Goal: Find specific page/section: Find specific page/section

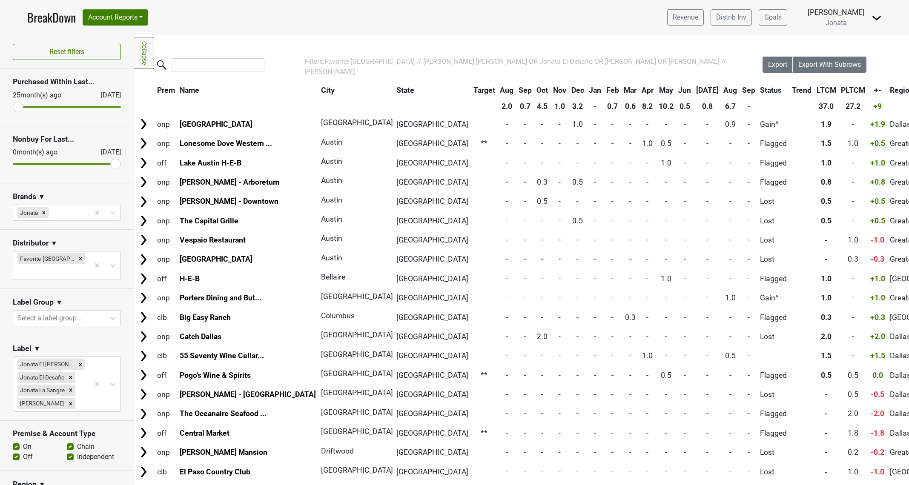
click at [54, 20] on link "BreakDown" at bounding box center [51, 18] width 49 height 18
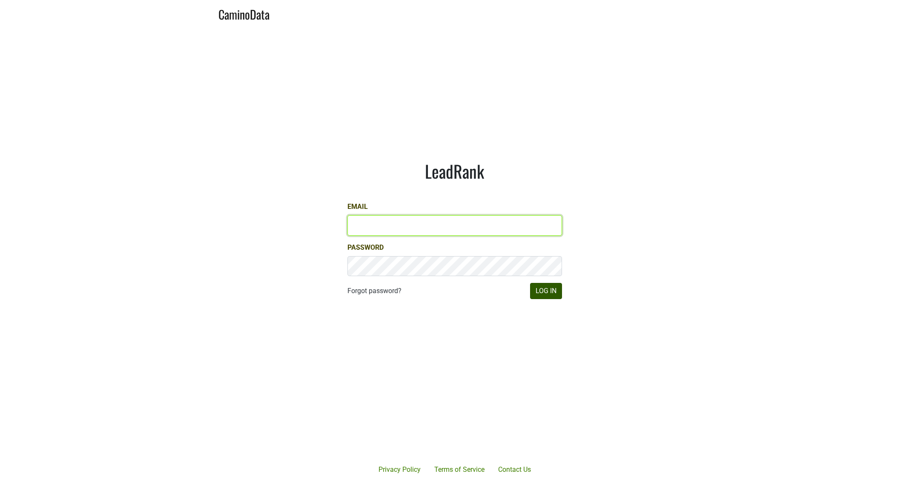
type input "[EMAIL_ADDRESS][DOMAIN_NAME]"
click at [530, 294] on button "Log In" at bounding box center [546, 291] width 32 height 16
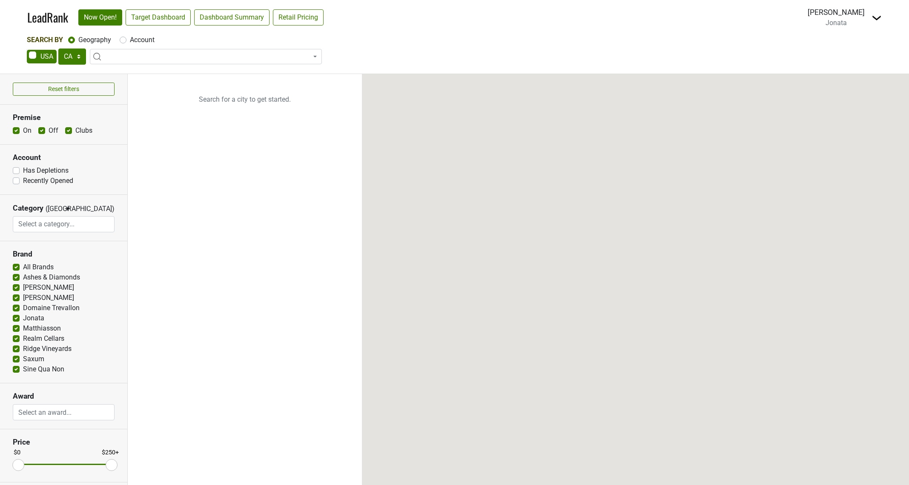
select select "CA"
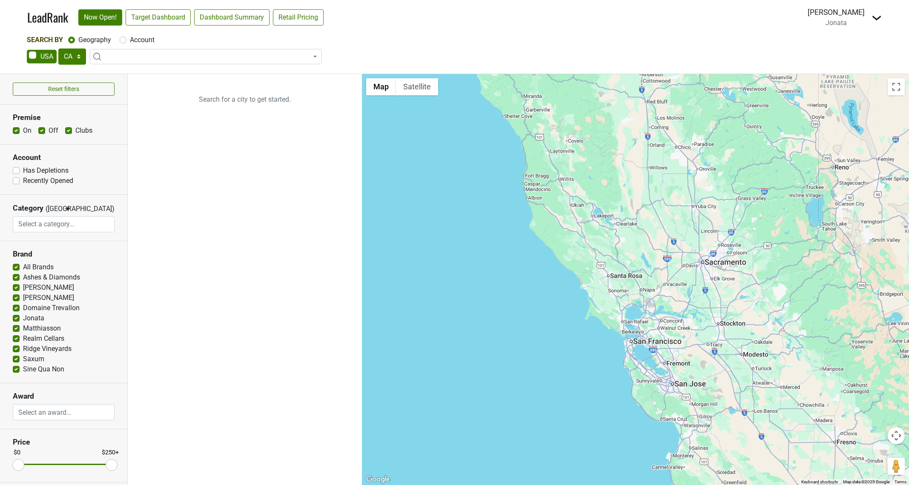
click at [137, 56] on span at bounding box center [206, 56] width 232 height 15
type input "all"
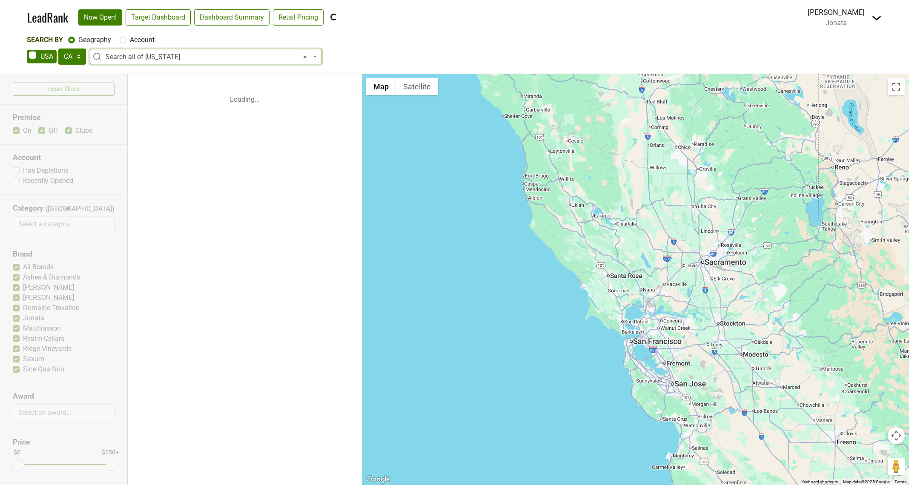
select select "ALL_CA"
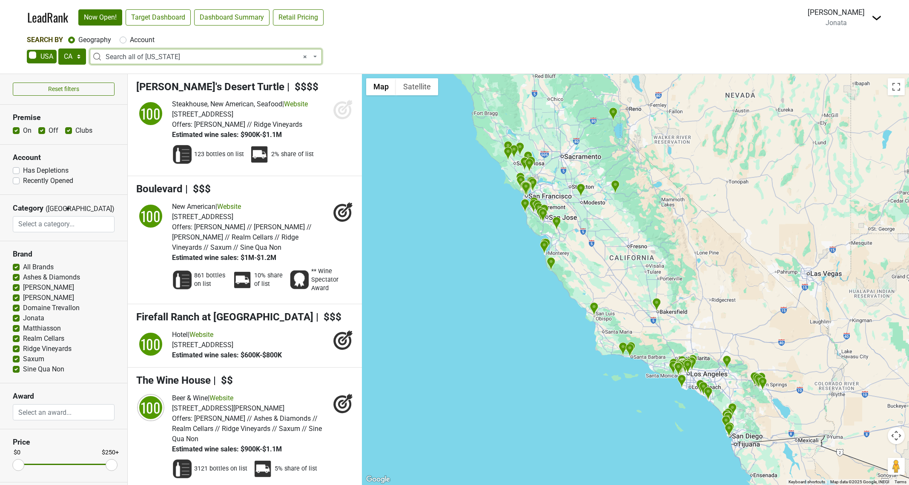
click at [644, 344] on div at bounding box center [635, 279] width 547 height 411
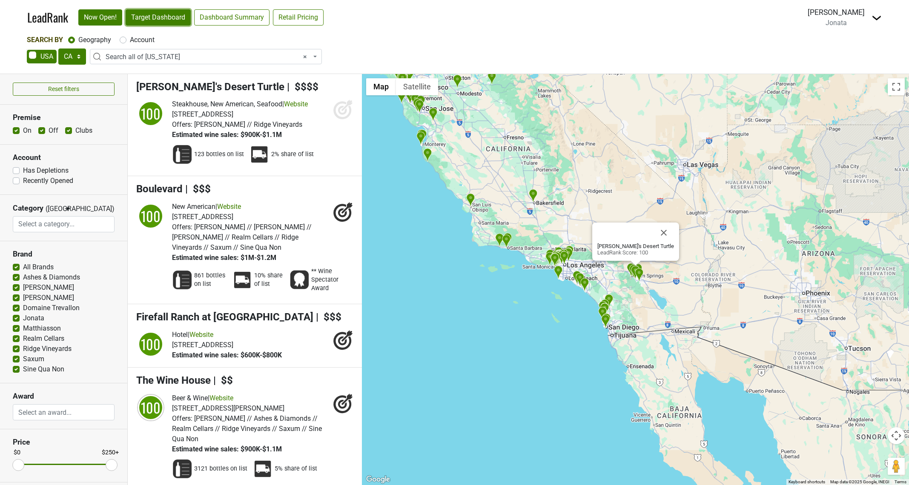
click at [156, 14] on link "Target Dashboard" at bounding box center [158, 17] width 65 height 16
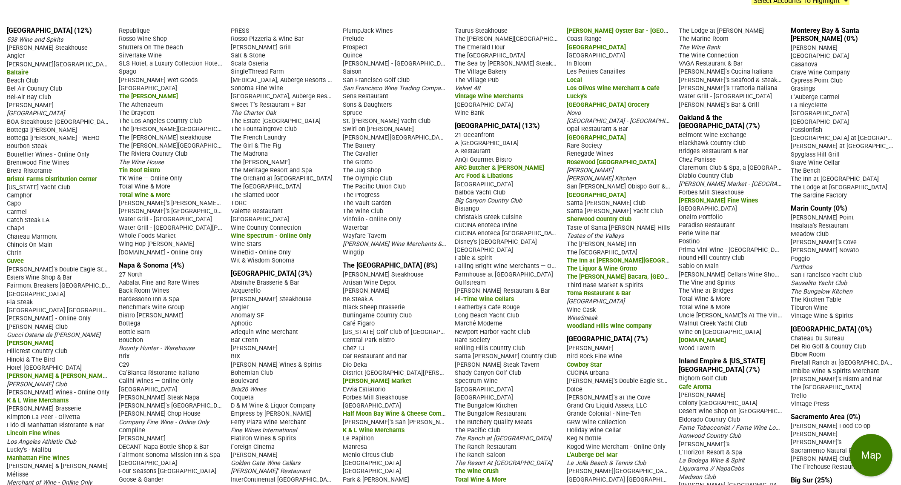
scroll to position [199, 0]
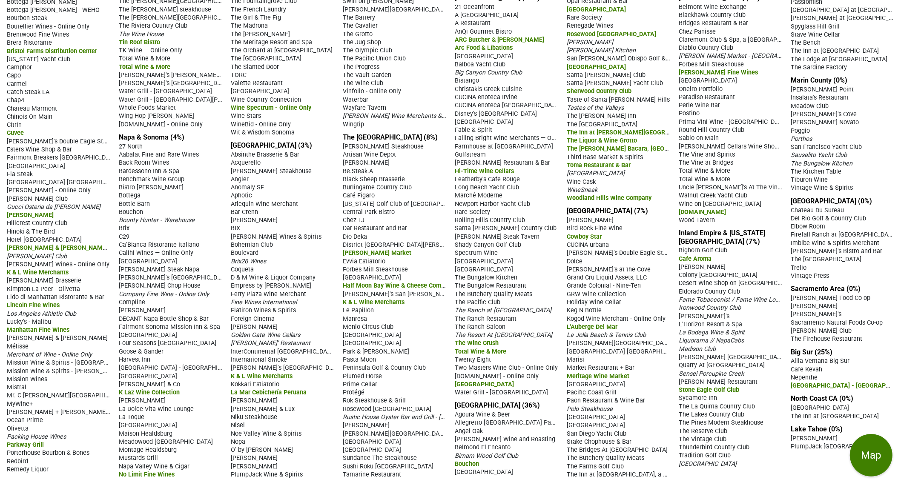
drag, startPoint x: 5, startPoint y: 92, endPoint x: 869, endPoint y: 477, distance: 946.0
click at [869, 477] on div "Los Angeles (12%) 538 Wine and Spirits Alexander's Steakhouse Angler Arroyo Cho…" at bounding box center [450, 188] width 901 height 594
copy div "Los Angeles (12%) 538 Wine and Spirits Alexander's Steakhouse Angler Arroyo Cho…"
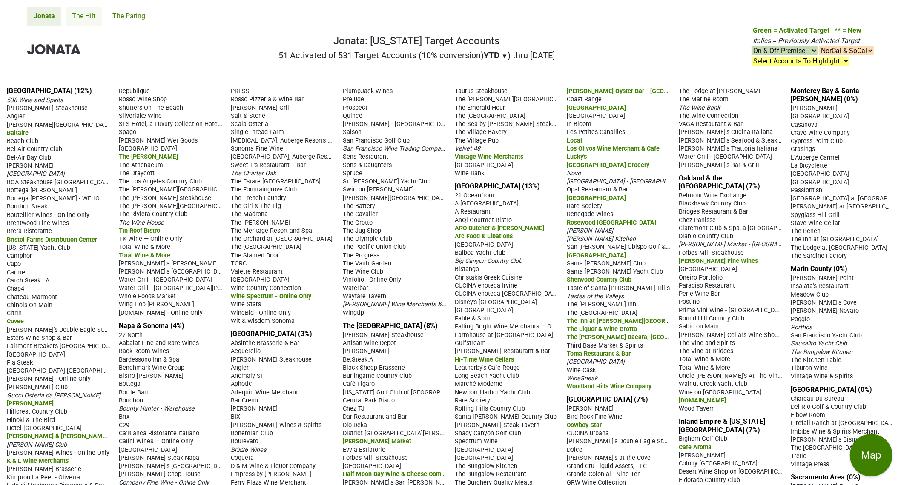
click at [74, 16] on link "The Hilt" at bounding box center [84, 16] width 36 height 19
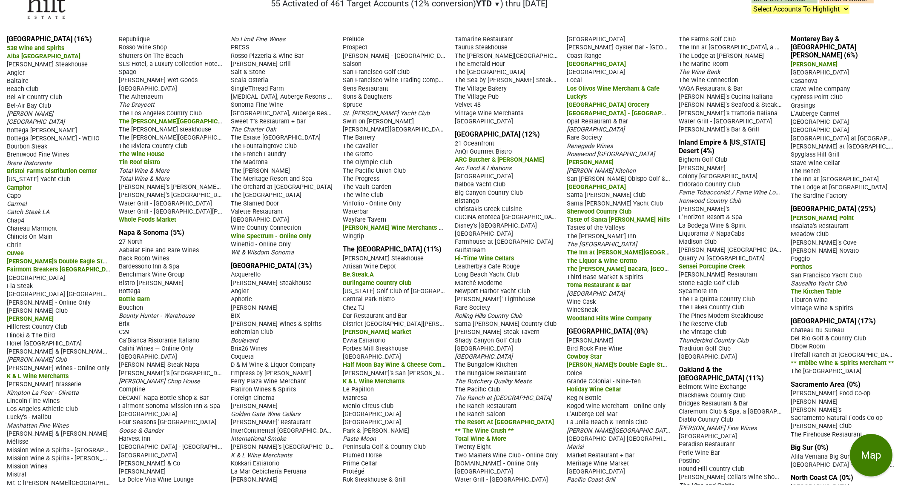
scroll to position [126, 0]
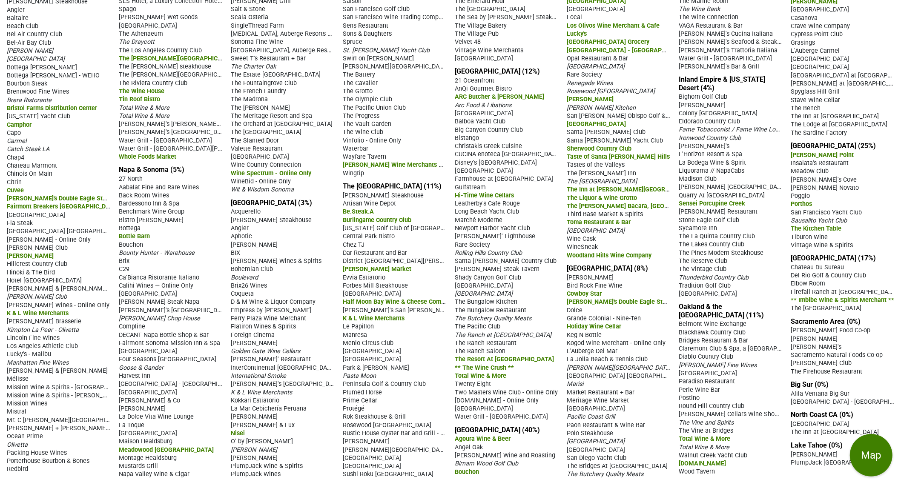
drag, startPoint x: 2, startPoint y: 89, endPoint x: 180, endPoint y: 150, distance: 187.9
click at [180, 150] on div "Los Angeles (16%) 538 Wine and Spirits Alba Los Angeles Alexander's Steakhouse …" at bounding box center [450, 225] width 901 height 520
copy section "Los Angeles (16%) 538 Wine and Spirits Alba Los Angeles Alexander's Steakhouse …"
drag, startPoint x: 114, startPoint y: 160, endPoint x: 294, endPoint y: 188, distance: 182.1
click at [294, 188] on div "Los Angeles (16%) 538 Wine and Spirits Alba Los Angeles Alexander's Steakhouse …" at bounding box center [450, 225] width 901 height 520
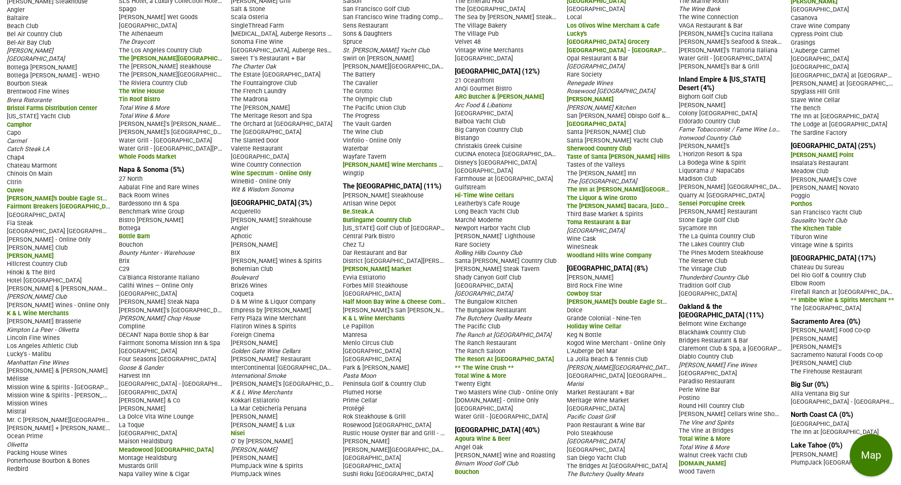
copy section "Napa & Sonoma (5%) 27 North Aabalat Fine and Rare Wines Back Room Wines Bardess…"
drag, startPoint x: 230, startPoint y: 202, endPoint x: 416, endPoint y: 181, distance: 187.7
click at [416, 181] on div "Los Angeles (16%) 538 Wine and Spirits Alba Los Angeles Alexander's Steakhouse …" at bounding box center [450, 225] width 901 height 520
copy section "San Francisco (3%) Acquerello Alexander's Steakhouse Angler Aphotic Birdsong BI…"
drag, startPoint x: 340, startPoint y: 198, endPoint x: 513, endPoint y: 72, distance: 214.3
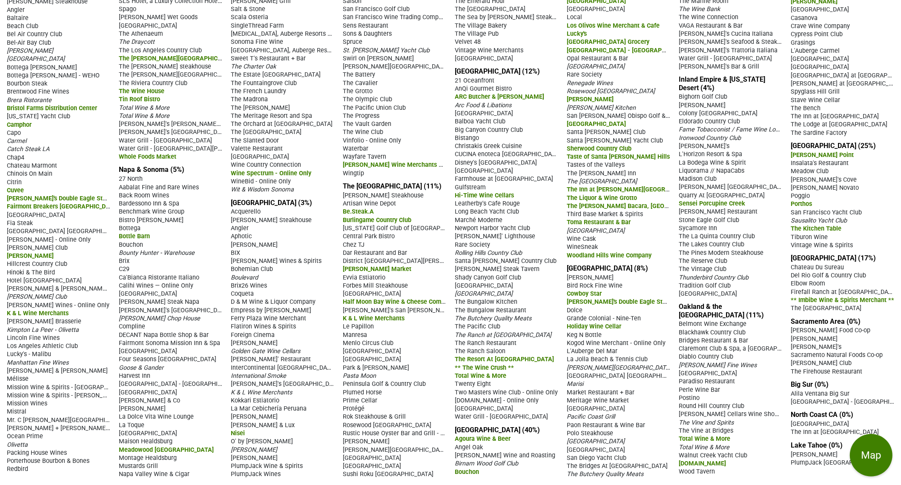
click at [513, 72] on div "Los Angeles (16%) 538 Wine and Spirits Alba Los Angeles Alexander's Steakhouse …" at bounding box center [450, 225] width 901 height 520
copy section "The Peninsula & South Bay (11%) Alexander's Steakhouse Artisan Wine Depot Be.St…"
drag, startPoint x: 453, startPoint y: 85, endPoint x: 548, endPoint y: 444, distance: 370.8
click at [548, 444] on div "Los Angeles (16%) 538 Wine and Spirits Alba Los Angeles Alexander's Steakhouse …" at bounding box center [450, 225] width 901 height 520
copy section "Orange County (12%) 21 Oceanfront AnQi Gourmet Bistro ARC Butcher & Baker Arc F…"
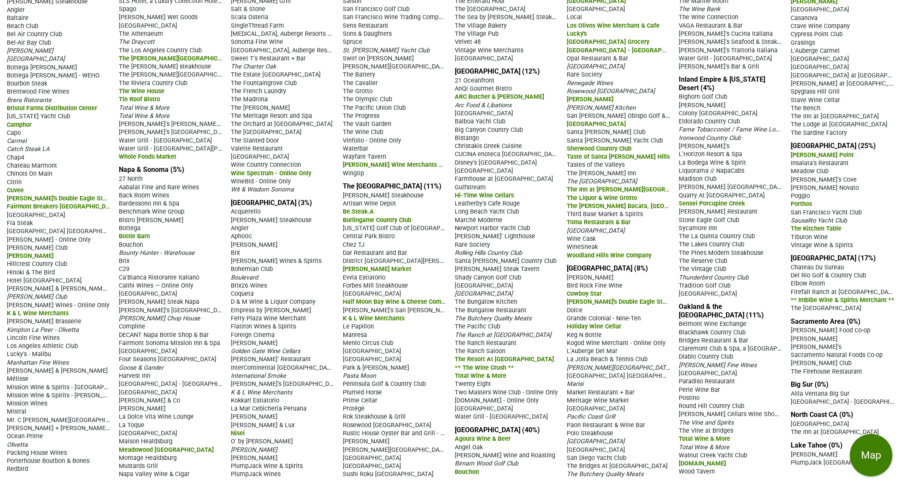
drag, startPoint x: 452, startPoint y: 455, endPoint x: 657, endPoint y: 277, distance: 272.1
click at [657, 277] on div "Los Angeles (16%) 538 Wine and Spirits Alba Los Angeles Alexander's Steakhouse …" at bounding box center [450, 225] width 901 height 520
copy section "Central Coast CA (40%) Agoura Wine & Beer Angel Oak Avila Wine and Roasting Bir…"
drag, startPoint x: 564, startPoint y: 288, endPoint x: 743, endPoint y: 90, distance: 266.8
click at [743, 90] on div "Los Angeles (16%) 538 Wine and Spirits Alba Los Angeles Alexander's Steakhouse …" at bounding box center [450, 225] width 901 height 520
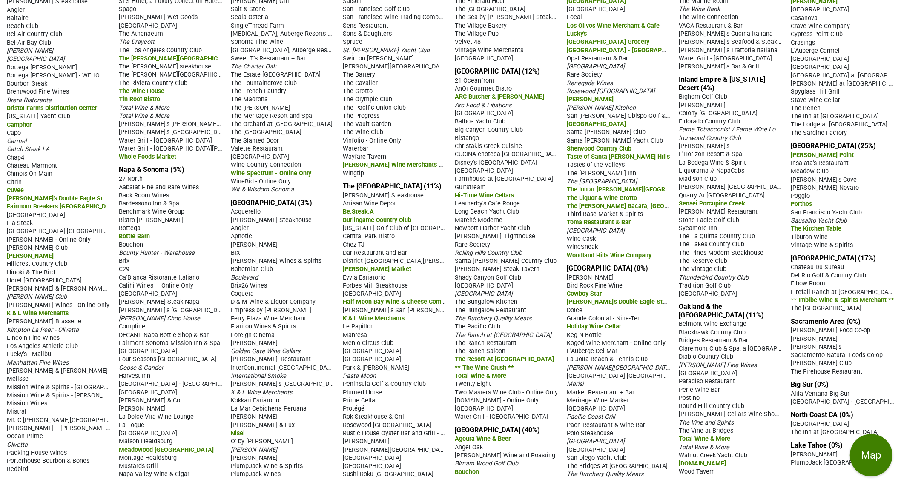
copy section "San Diego Area (8%) Addison Bird Rock Fine Wine Cowboy Star Del Frisco's Double…"
click at [588, 355] on span "L'Auberge Del Mar" at bounding box center [592, 351] width 51 height 7
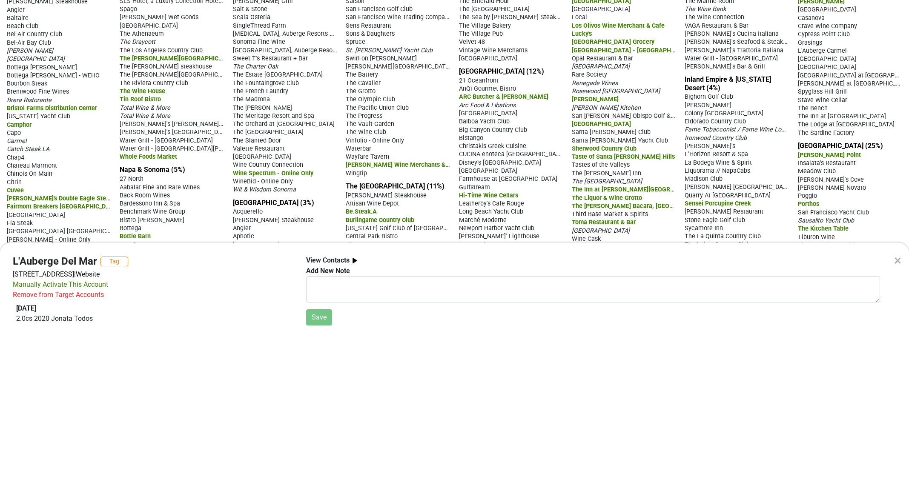
click at [899, 258] on div "×" at bounding box center [897, 260] width 7 height 20
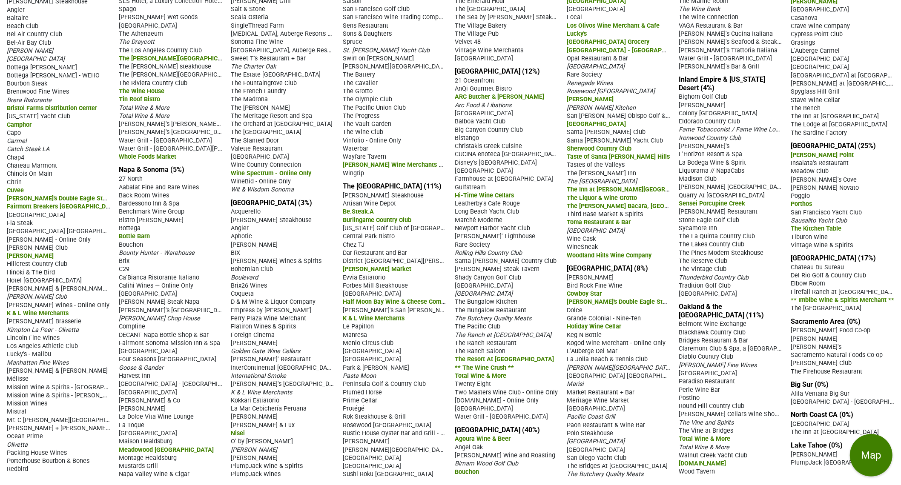
drag, startPoint x: 560, startPoint y: 288, endPoint x: 761, endPoint y: 189, distance: 223.7
click at [761, 189] on div "Los Angeles (16%) 538 Wine and Spirits Alba Los Angeles Alexander's Steakhouse …" at bounding box center [450, 225] width 901 height 520
click at [554, 265] on div "Santa [PERSON_NAME] Country Club" at bounding box center [506, 261] width 103 height 8
drag, startPoint x: 563, startPoint y: 289, endPoint x: 746, endPoint y: 93, distance: 268.4
click at [746, 93] on div "Los Angeles (16%) 538 Wine and Spirits Alba Los Angeles Alexander's Steakhouse …" at bounding box center [450, 225] width 901 height 520
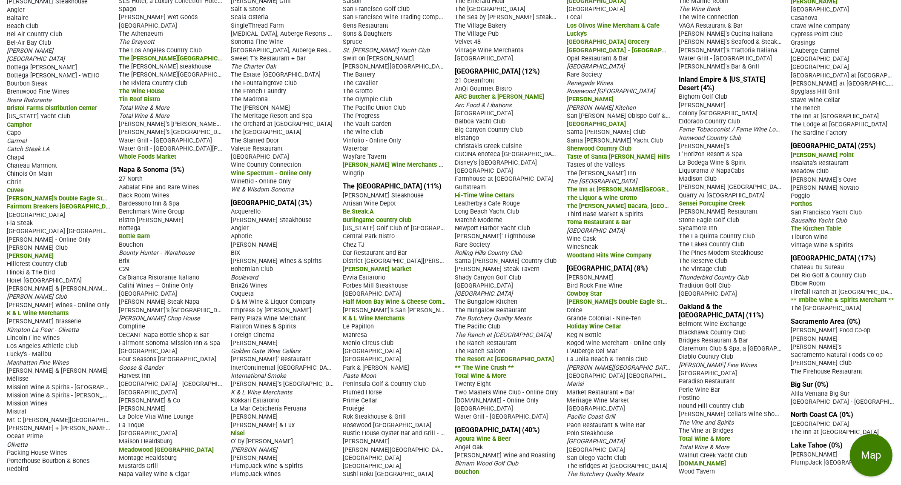
copy section "San Diego Area (8%) Addison Bird Rock Fine Wine Cowboy Star Del Frisco's Double…"
drag, startPoint x: 674, startPoint y: 103, endPoint x: 762, endPoint y: 328, distance: 241.8
click at [762, 328] on div "Los Angeles (16%) 538 Wine and Spirits Alba Los Angeles Alexander's Steakhouse …" at bounding box center [450, 225] width 901 height 520
copy section "Inland Empire & California Desert (4%) Bighorn Golf Club Citrone Colony Palms H…"
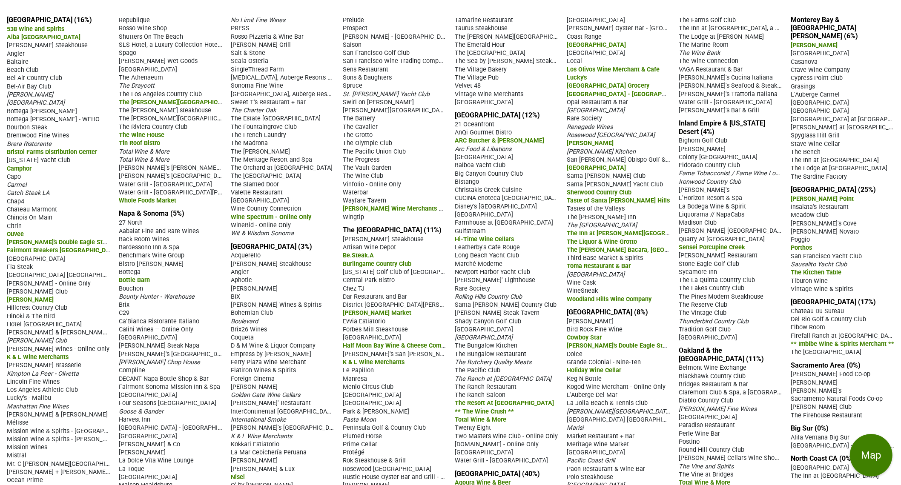
scroll to position [0, 0]
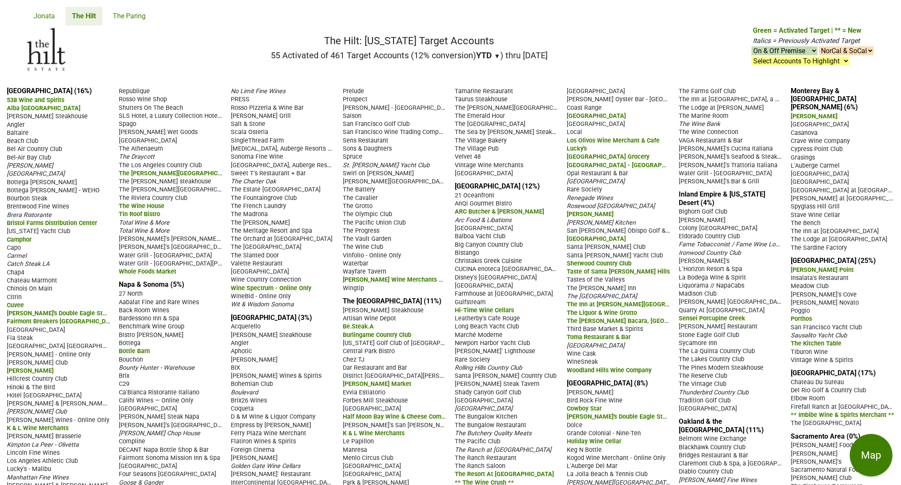
drag, startPoint x: 676, startPoint y: 336, endPoint x: 850, endPoint y: 105, distance: 289.6
click at [850, 105] on div "Los Angeles (16%) 538 Wine and Spirits Alba Los Angeles Alexander's Steakhouse …" at bounding box center [450, 340] width 901 height 520
copy section "Oakland & the East Bay (11%) Belmont Wine Exchange Blackhawk Country Club Bridg…"
drag, startPoint x: 788, startPoint y: 118, endPoint x: 871, endPoint y: 263, distance: 167.2
click at [871, 263] on div "Los Angeles (16%) 538 Wine and Spirits Alba Los Angeles Alexander's Steakhouse …" at bounding box center [450, 340] width 901 height 520
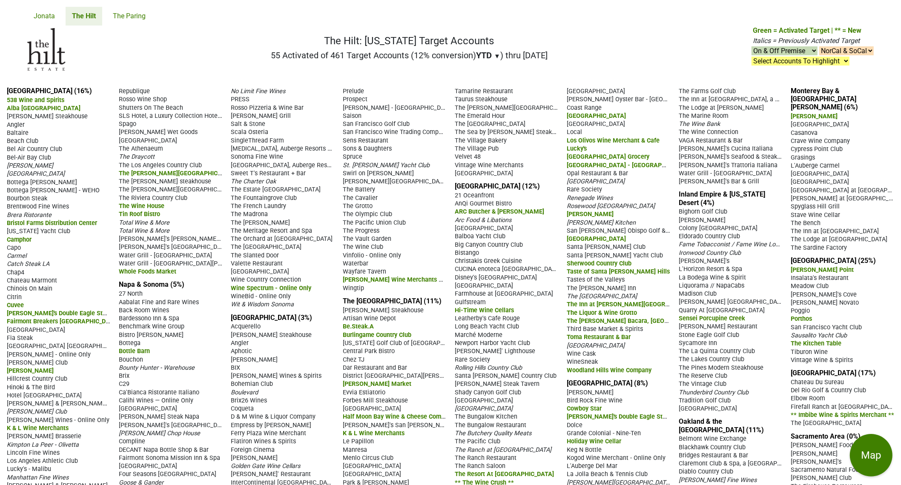
drag, startPoint x: 787, startPoint y: 275, endPoint x: 864, endPoint y: 382, distance: 132.3
click at [864, 382] on div "Los Angeles (16%) 538 Wine and Spirits Alba Los Angeles Alexander's Steakhouse …" at bounding box center [450, 340] width 901 height 520
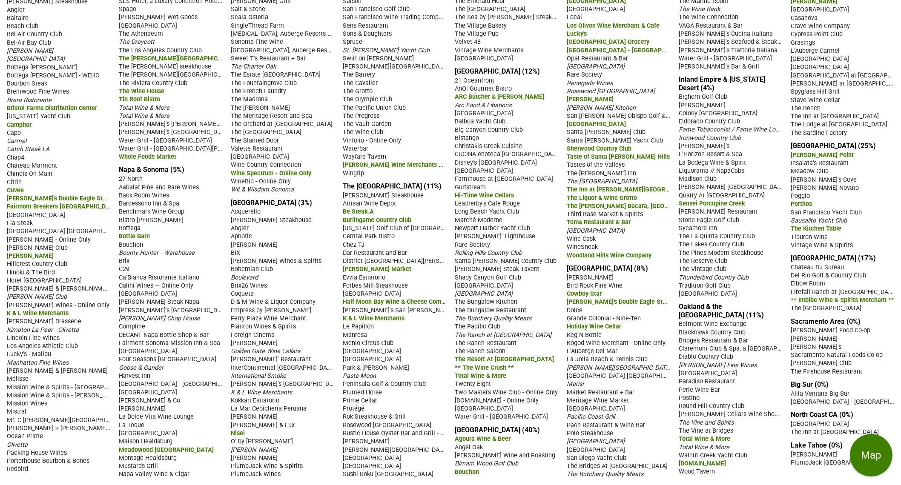
scroll to position [126, 0]
drag, startPoint x: 788, startPoint y: 394, endPoint x: 876, endPoint y: 490, distance: 130.1
click at [876, 370] on html "Please turn your device to landscape mode for the best experience. Jonata The H…" at bounding box center [450, 127] width 901 height 485
drag, startPoint x: 782, startPoint y: 275, endPoint x: 784, endPoint y: 266, distance: 8.5
click at [782, 248] on div "The Lakes Country Club" at bounding box center [730, 244] width 103 height 8
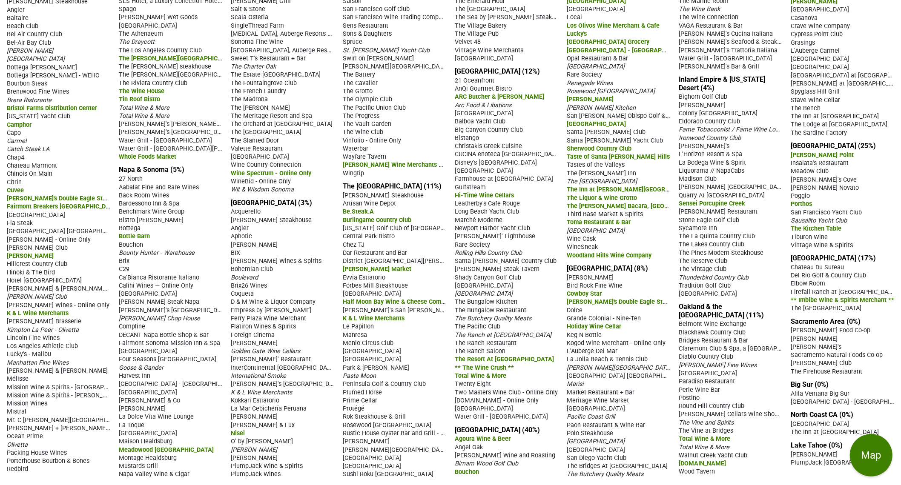
drag, startPoint x: 785, startPoint y: 265, endPoint x: 878, endPoint y: 304, distance: 101.3
click at [878, 304] on div "Los Angeles (16%) 538 Wine and Spirits Alba Los Angeles Alexander's Steakhouse …" at bounding box center [450, 225] width 901 height 520
drag, startPoint x: 878, startPoint y: 304, endPoint x: 806, endPoint y: 241, distance: 95.7
click at [805, 232] on span "The Kitchen Table" at bounding box center [816, 228] width 51 height 7
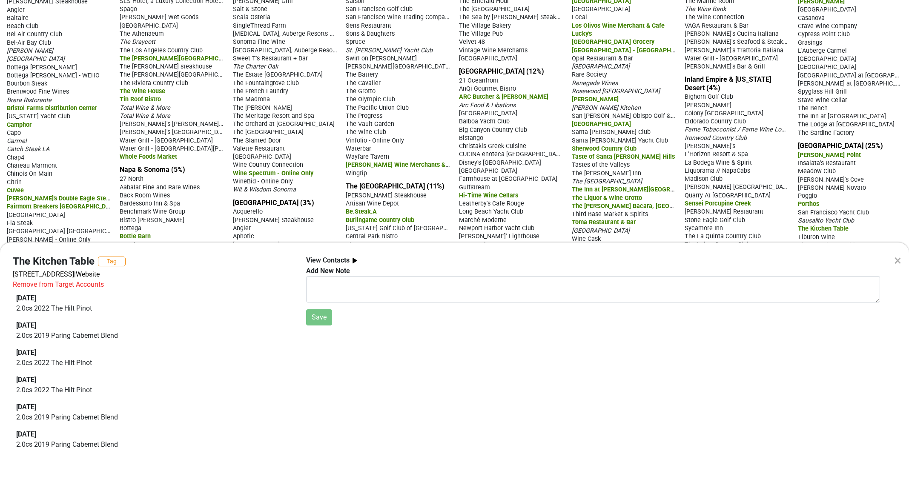
click at [896, 263] on div "×" at bounding box center [897, 260] width 7 height 20
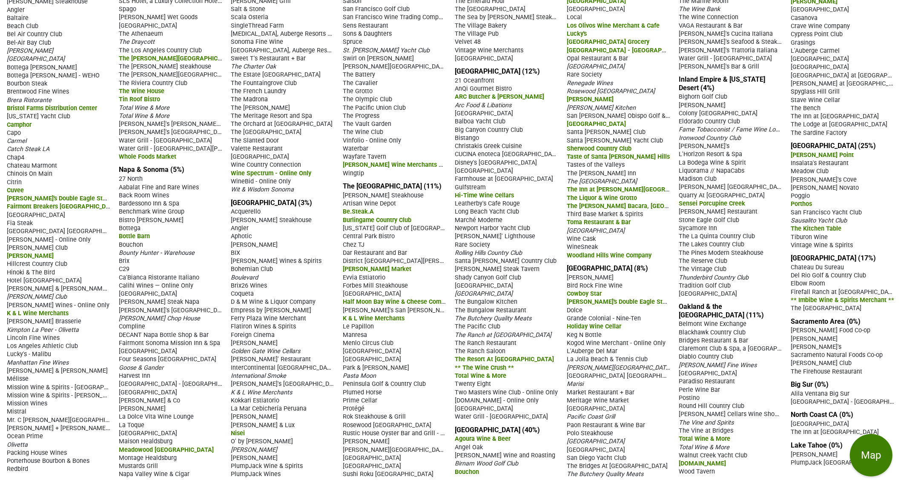
drag, startPoint x: 788, startPoint y: 265, endPoint x: 861, endPoint y: 317, distance: 89.3
click at [861, 317] on div "Los Angeles (16%) 538 Wine and Spirits Alba Los Angeles Alexander's Steakhouse …" at bounding box center [450, 225] width 901 height 520
drag, startPoint x: 788, startPoint y: 330, endPoint x: 870, endPoint y: 382, distance: 97.2
click at [870, 382] on div "Los Angeles (16%) 538 Wine and Spirits Alba Los Angeles Alexander's Steakhouse …" at bounding box center [450, 225] width 901 height 520
drag, startPoint x: 782, startPoint y: 394, endPoint x: 865, endPoint y: 405, distance: 84.6
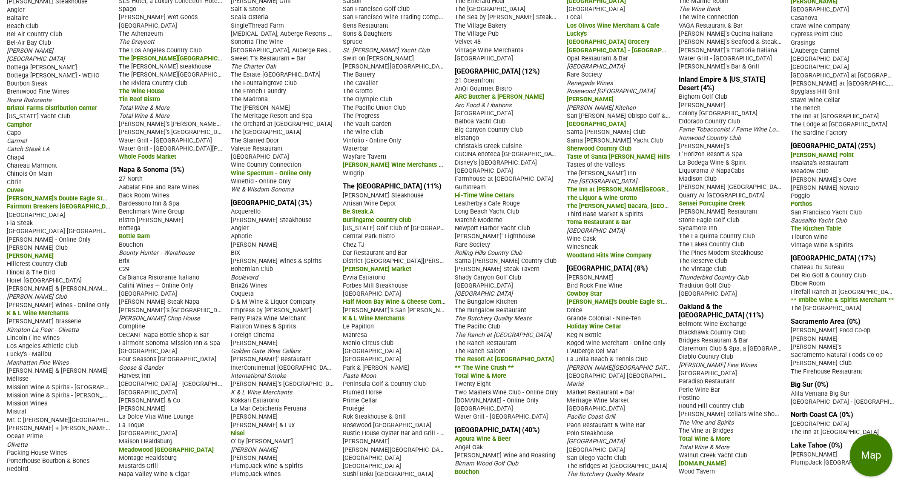
click at [865, 405] on div "Los Angeles (16%) 538 Wine and Spirits Alba Los Angeles Alexander's Steakhouse …" at bounding box center [450, 225] width 901 height 520
drag, startPoint x: 865, startPoint y: 405, endPoint x: 787, endPoint y: 397, distance: 79.2
click at [787, 397] on div "Los Angeles (16%) 538 Wine and Spirits Alba Los Angeles Alexander's Steakhouse …" at bounding box center [450, 225] width 901 height 520
drag, startPoint x: 789, startPoint y: 426, endPoint x: 885, endPoint y: 458, distance: 101.8
click at [885, 458] on main "Los Angeles (16%) 538 Wine and Spirits Alba Los Angeles Alexander's Steakhouse …" at bounding box center [450, 225] width 901 height 520
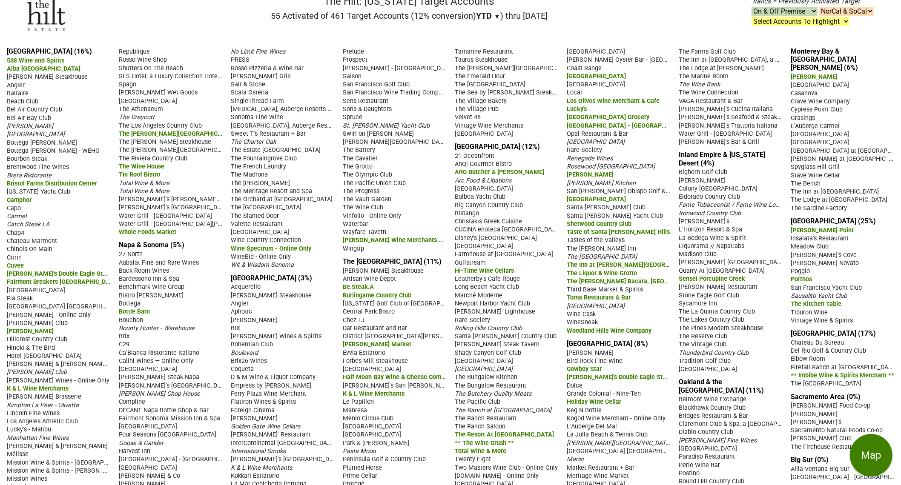
scroll to position [0, 0]
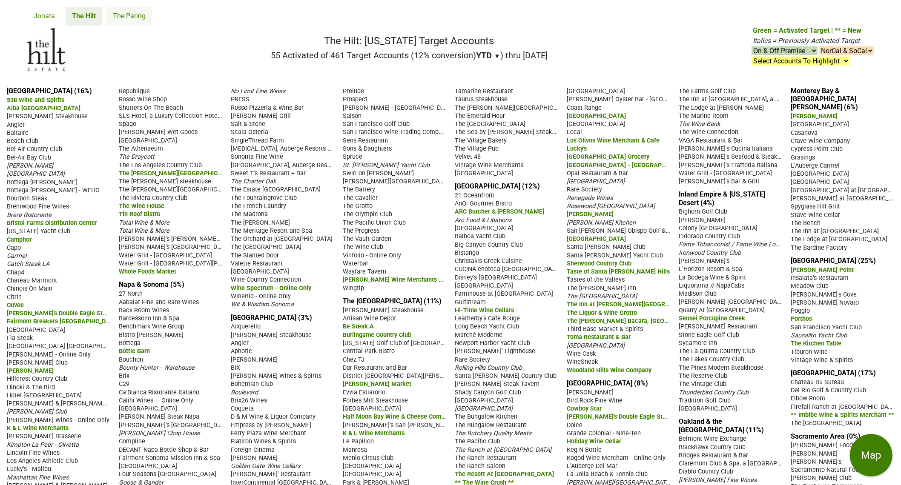
click at [138, 18] on link "The Paring" at bounding box center [129, 16] width 46 height 19
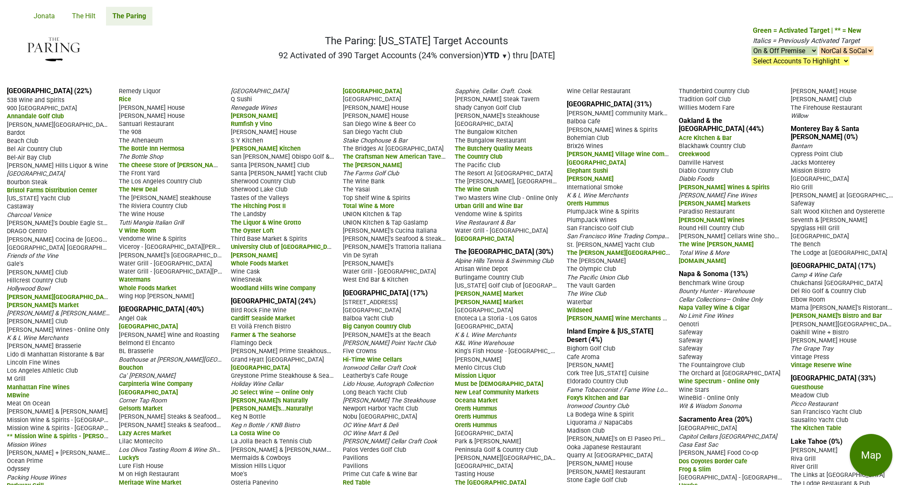
scroll to position [46, 0]
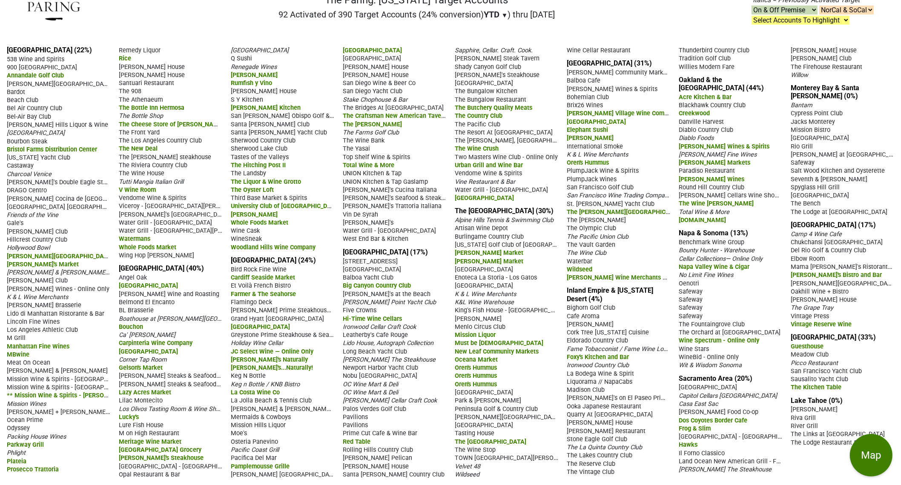
drag, startPoint x: 4, startPoint y: 88, endPoint x: 861, endPoint y: 475, distance: 940.2
click at [861, 475] on div "[GEOGRAPHIC_DATA] (22%) 538 Wine and Spirits 900 [GEOGRAPHIC_DATA] Annandale Go…" at bounding box center [450, 262] width 901 height 446
copy div "Lor Ipsumdo (19%) 524 Sita con Adipisc 821 Elitseddo Eiusmodte Inci Utla Etdolo…"
